Goal: Information Seeking & Learning: Learn about a topic

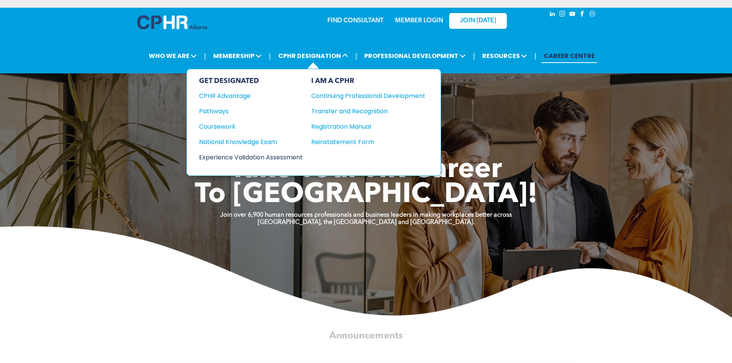
click at [283, 158] on div "Experience Validation Assessment" at bounding box center [245, 158] width 93 height 10
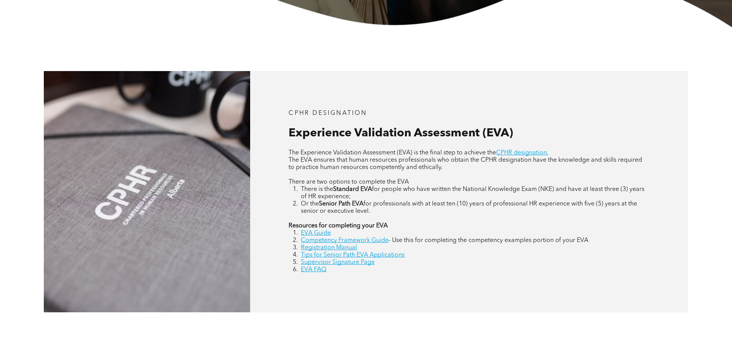
scroll to position [308, 0]
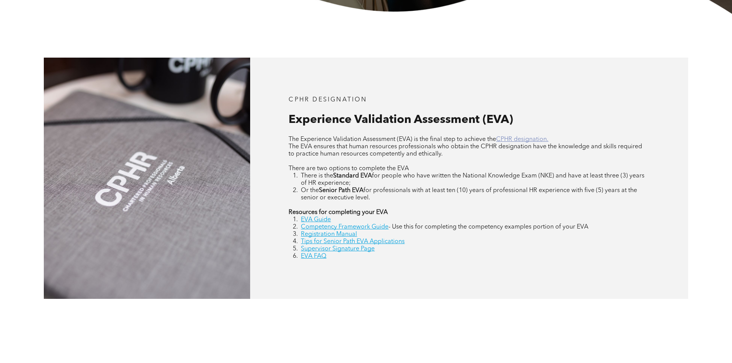
click at [513, 140] on link "CPHR designation." at bounding box center [522, 139] width 52 height 6
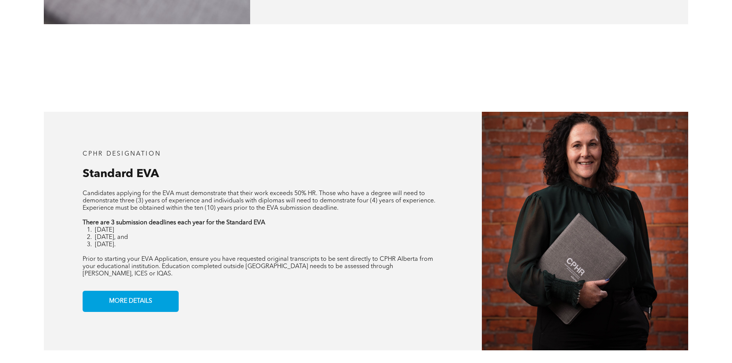
scroll to position [692, 0]
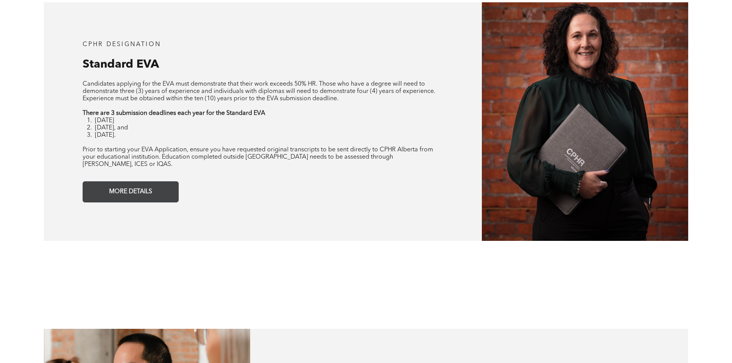
click at [151, 186] on span "MORE DETAILS" at bounding box center [131, 192] width 48 height 15
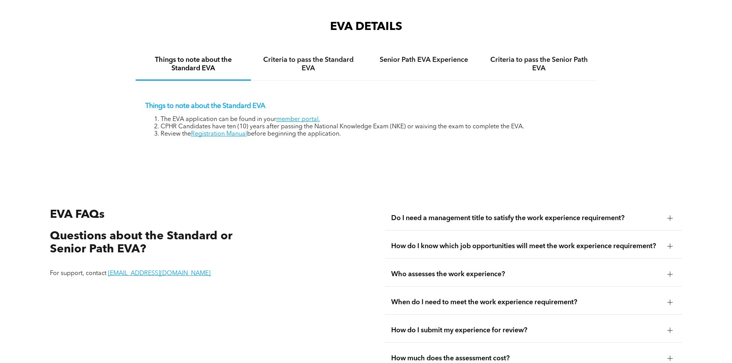
scroll to position [1289, 0]
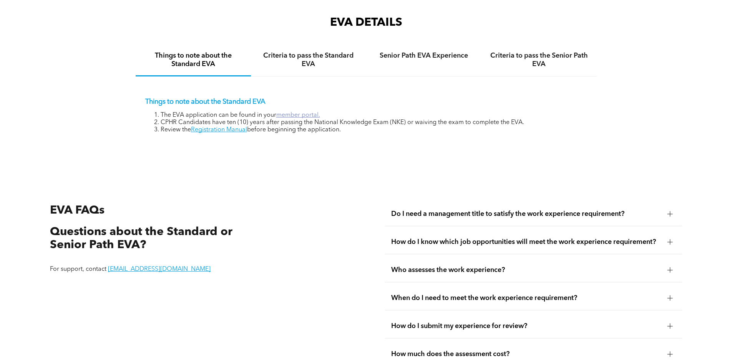
click at [303, 112] on link "member portal." at bounding box center [298, 115] width 44 height 6
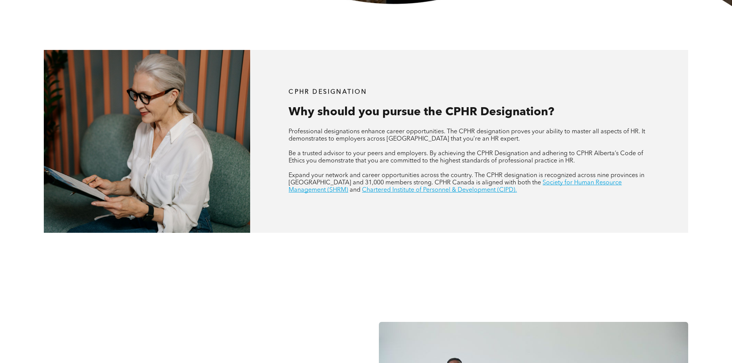
scroll to position [385, 0]
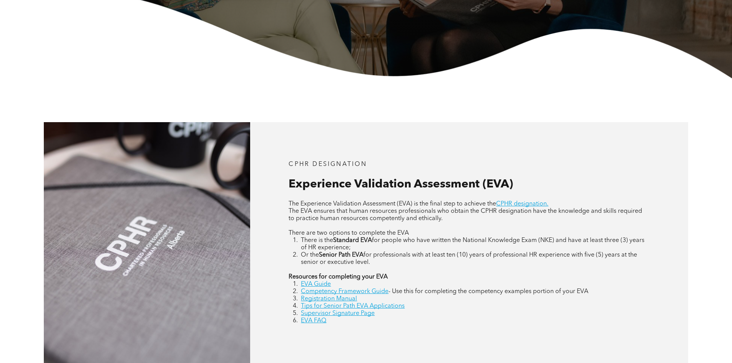
scroll to position [308, 0]
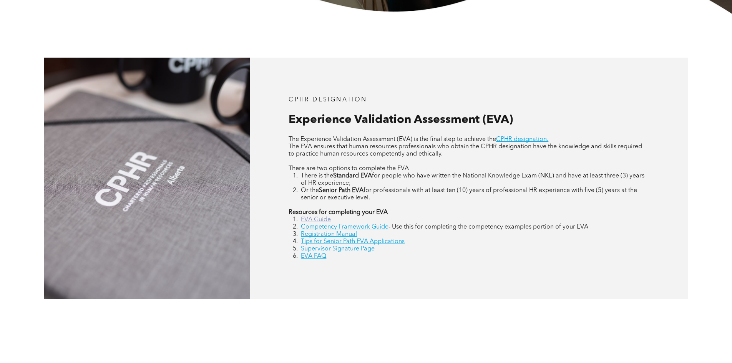
click at [325, 218] on link "EVA Guide" at bounding box center [316, 220] width 30 height 6
click at [323, 257] on link "EVA FAQ" at bounding box center [313, 256] width 25 height 6
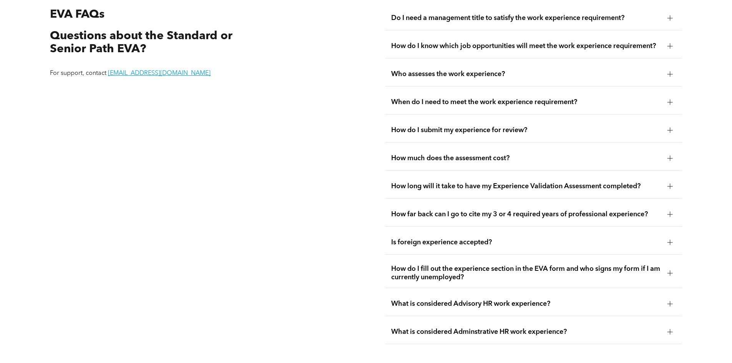
scroll to position [1486, 0]
click at [520, 126] on span "How do I submit my experience for review?" at bounding box center [526, 130] width 270 height 8
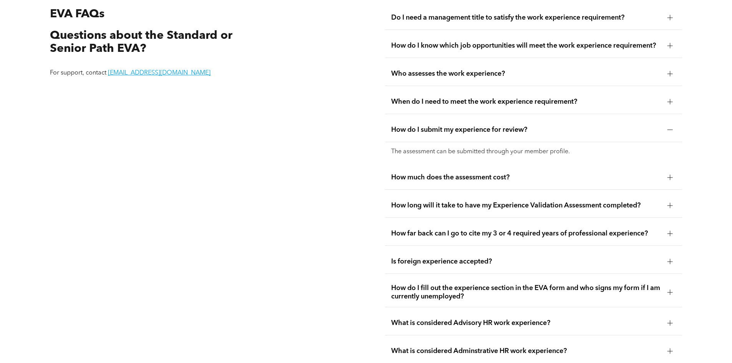
click at [520, 126] on span "How do I submit my experience for review?" at bounding box center [526, 130] width 270 height 8
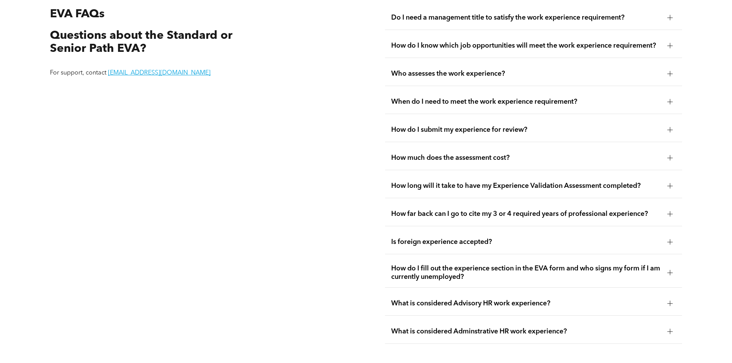
click at [522, 154] on span "How much does the assessment cost?" at bounding box center [526, 158] width 270 height 8
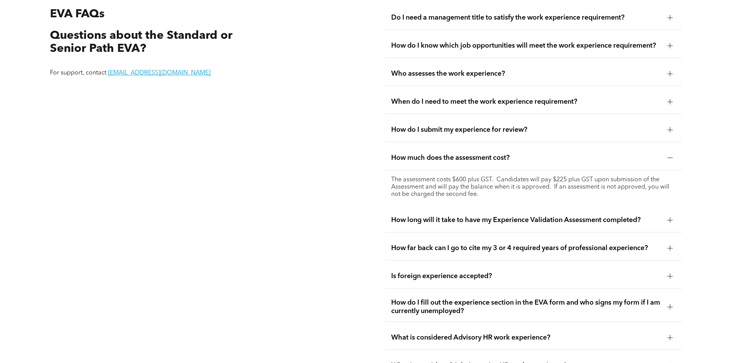
click at [522, 154] on span "How much does the assessment cost?" at bounding box center [526, 158] width 270 height 8
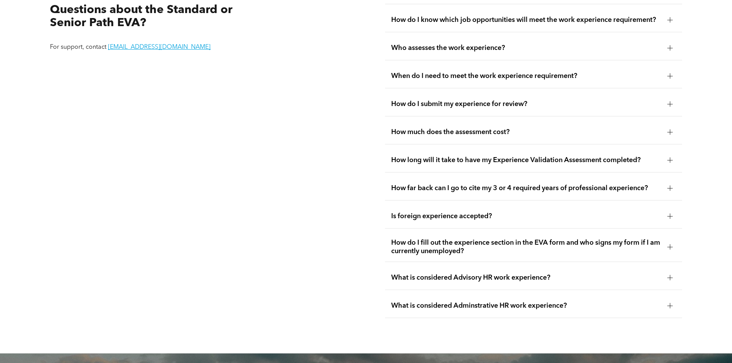
scroll to position [1524, 0]
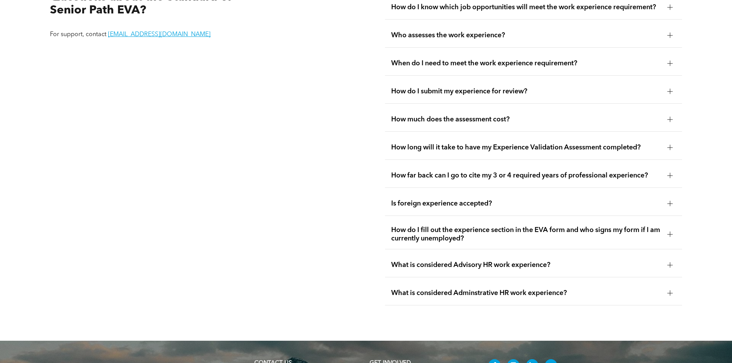
click at [537, 145] on div "How long will it take to have my Experience Validation Assessment completed?" at bounding box center [533, 148] width 297 height 24
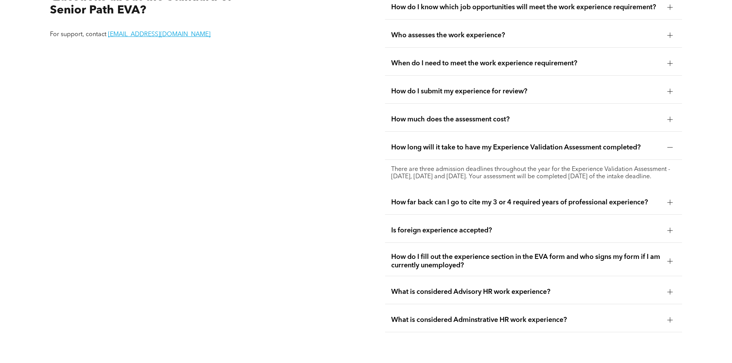
click at [537, 145] on div "How long will it take to have my Experience Validation Assessment completed?" at bounding box center [533, 148] width 297 height 24
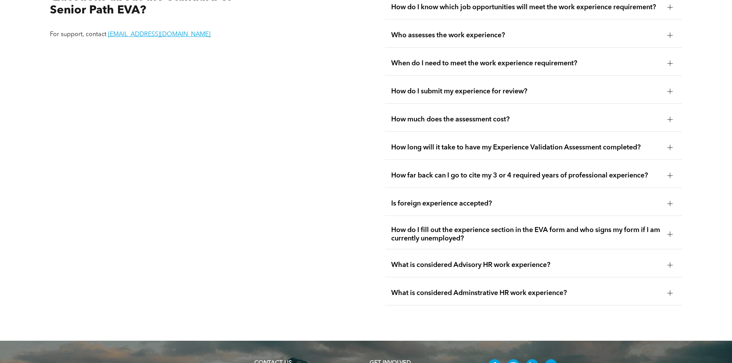
click at [519, 145] on div "How long will it take to have my Experience Validation Assessment completed?" at bounding box center [533, 148] width 297 height 24
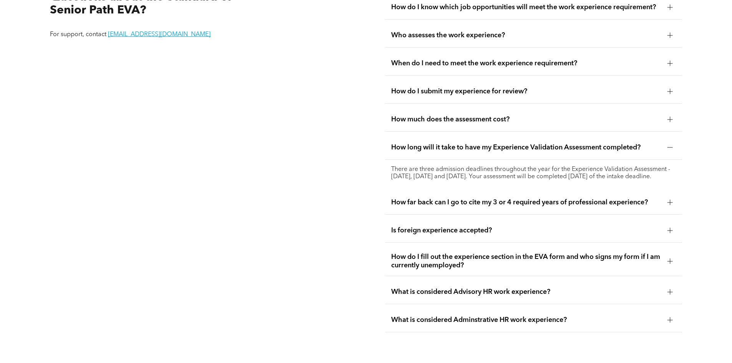
click at [519, 145] on div "How long will it take to have my Experience Validation Assessment completed?" at bounding box center [533, 148] width 297 height 24
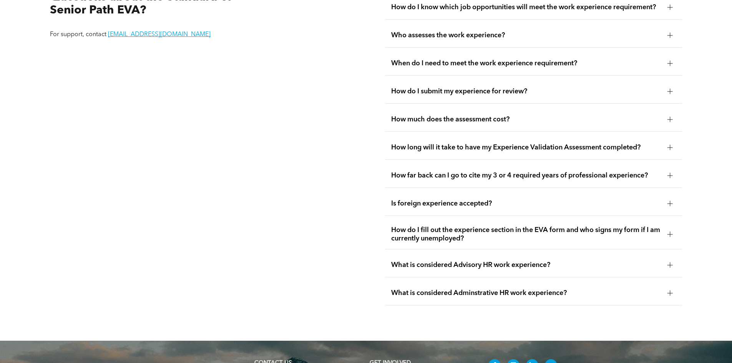
click at [492, 231] on span "How do I fill out the experience section in the EVA form and who signs my form …" at bounding box center [526, 234] width 270 height 17
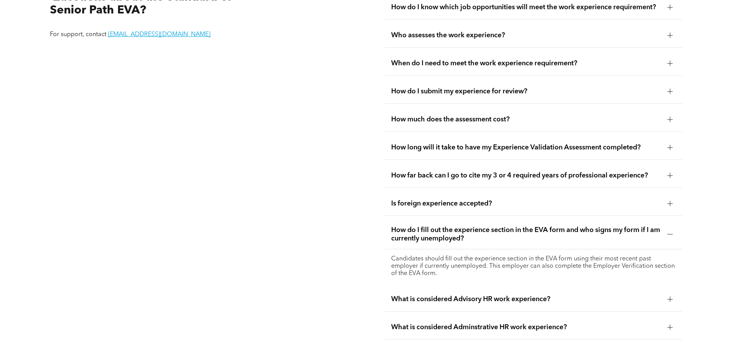
click at [492, 231] on span "How do I fill out the experience section in the EVA form and who signs my form …" at bounding box center [526, 234] width 270 height 17
